Goal: Transaction & Acquisition: Download file/media

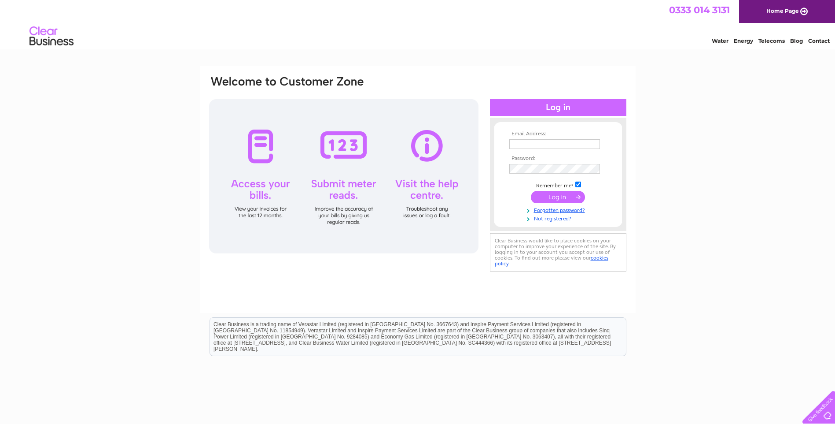
type input "[PERSON_NAME][EMAIL_ADDRESS][DOMAIN_NAME]"
click at [267, 152] on div at bounding box center [343, 176] width 269 height 154
click at [258, 186] on div at bounding box center [343, 176] width 269 height 154
click at [565, 197] on input "submit" at bounding box center [558, 197] width 54 height 12
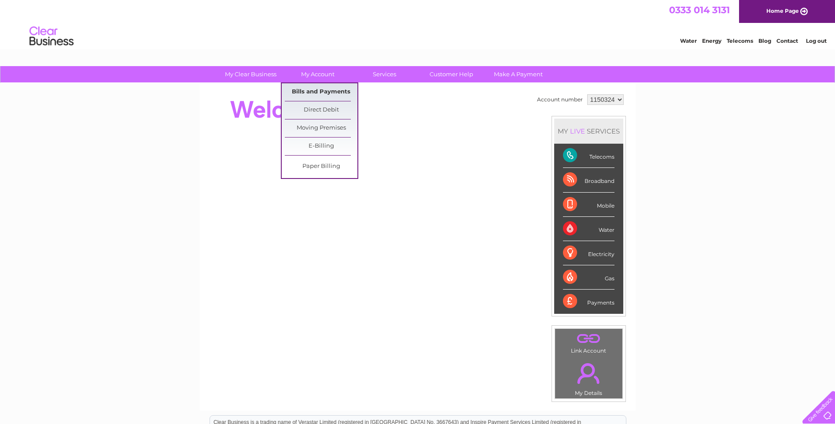
click at [302, 92] on link "Bills and Payments" at bounding box center [321, 92] width 73 height 18
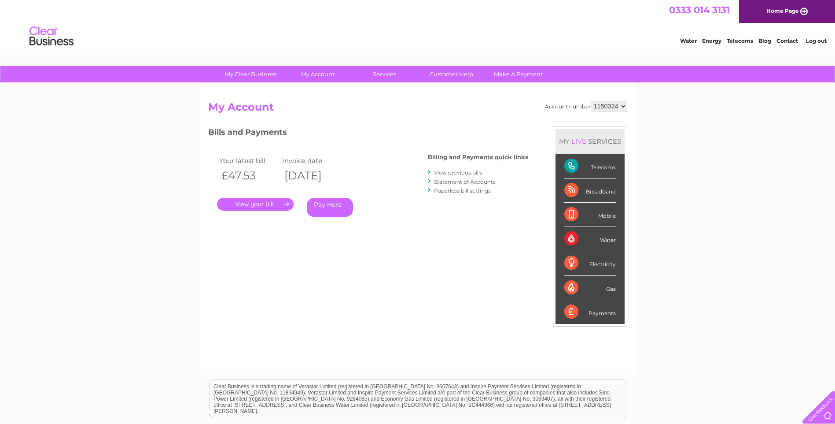
click at [453, 170] on link "View previous bills" at bounding box center [458, 172] width 48 height 7
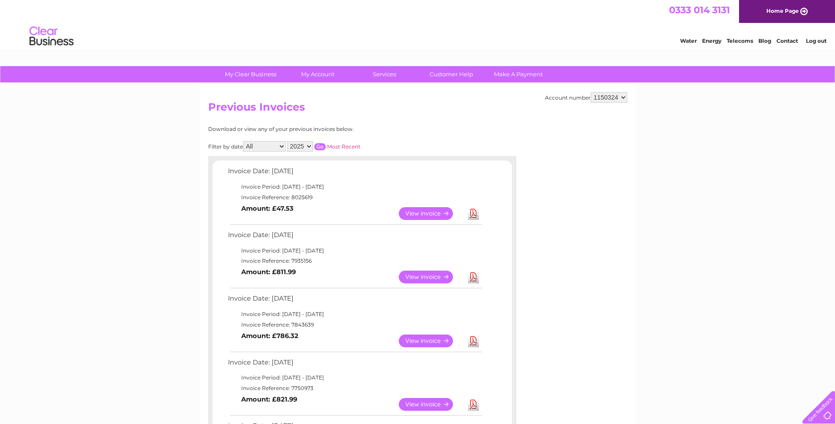
click at [430, 279] on link "View" at bounding box center [431, 276] width 65 height 13
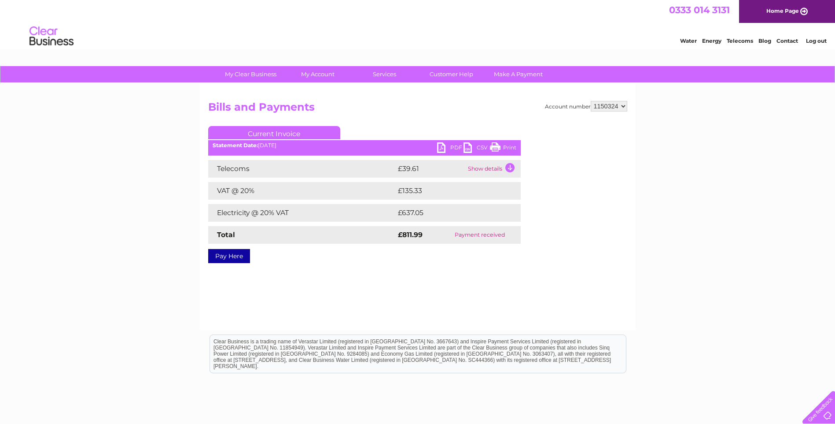
click at [479, 143] on link "CSV" at bounding box center [477, 148] width 26 height 13
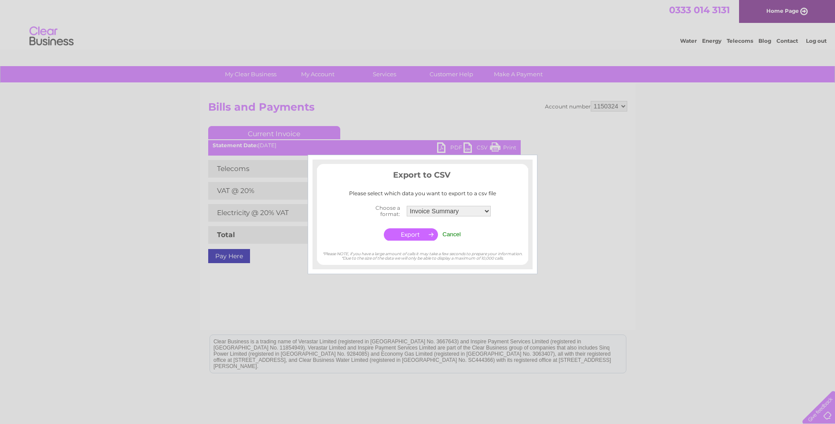
click at [457, 144] on div at bounding box center [417, 212] width 835 height 424
click at [566, 213] on div at bounding box center [417, 212] width 835 height 424
click at [456, 239] on td "Cancel" at bounding box center [451, 234] width 23 height 17
click at [456, 234] on input "Cancel" at bounding box center [451, 234] width 18 height 7
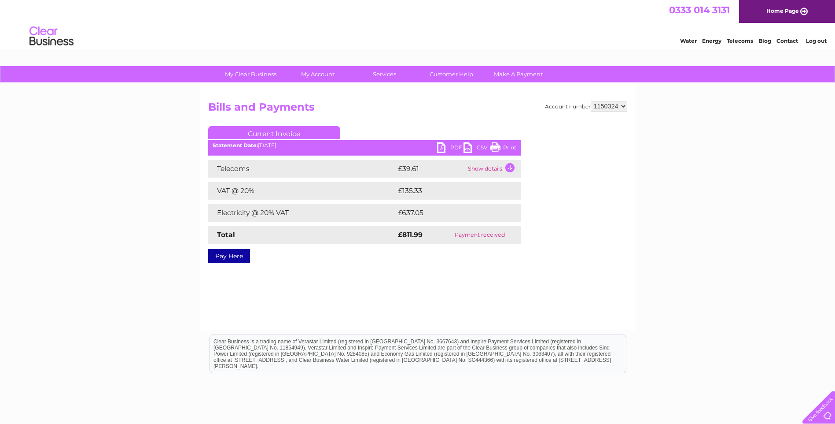
click at [455, 146] on link "PDF" at bounding box center [450, 148] width 26 height 13
